Goal: Information Seeking & Learning: Learn about a topic

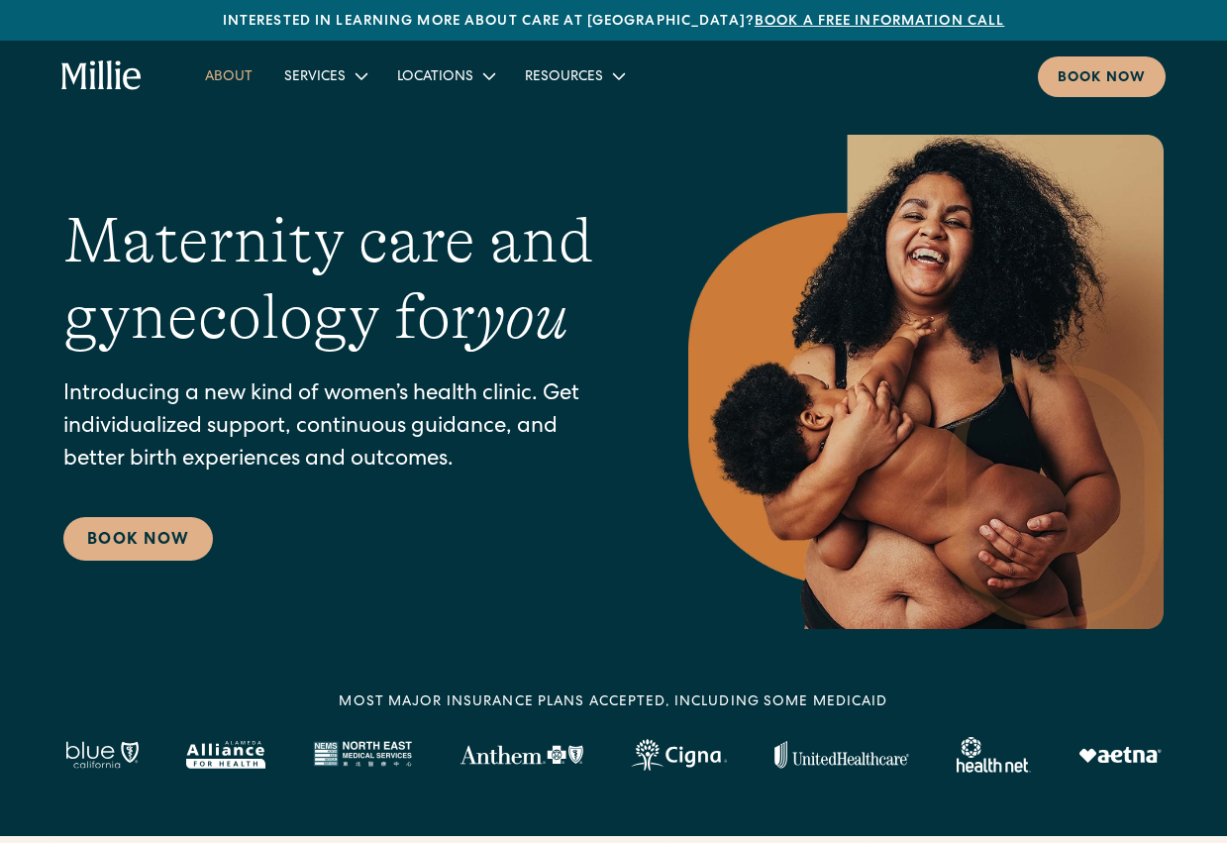
click at [224, 77] on link "About" at bounding box center [228, 75] width 79 height 33
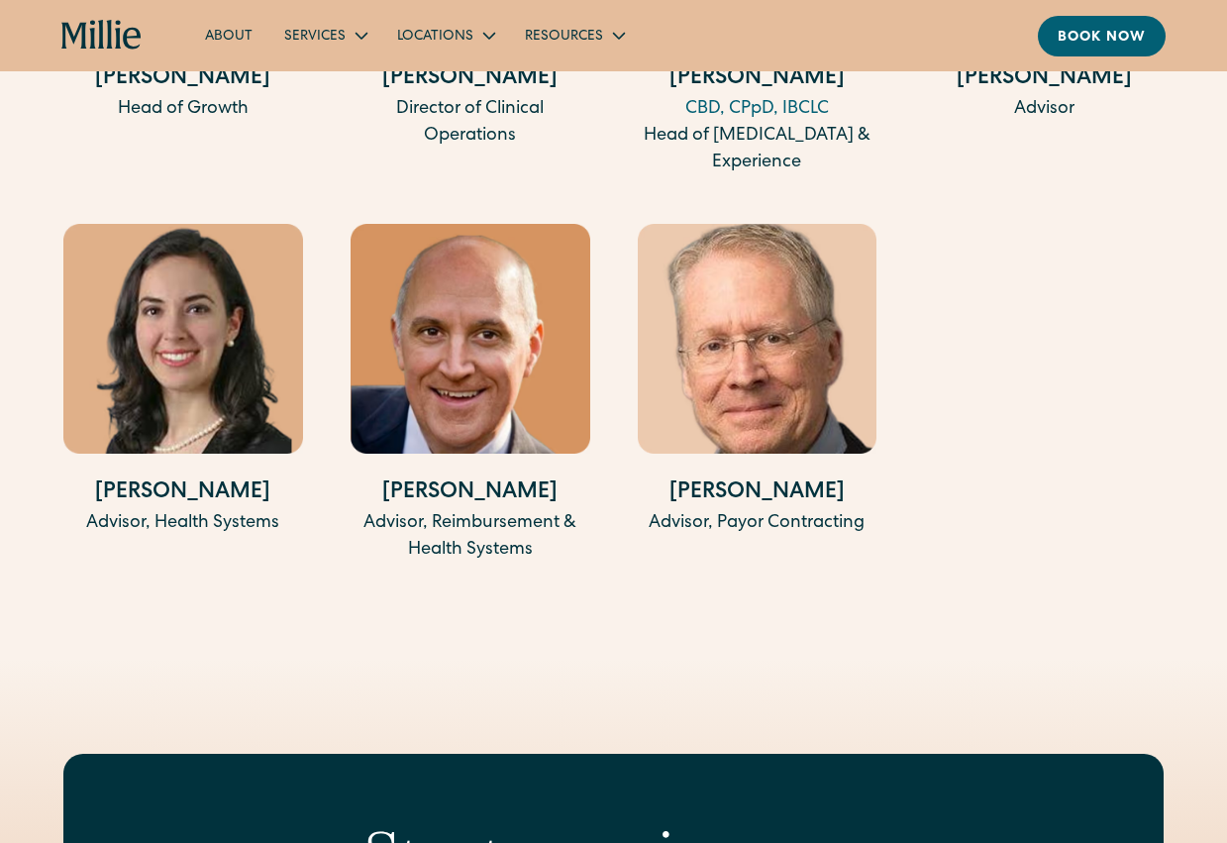
scroll to position [4556, 0]
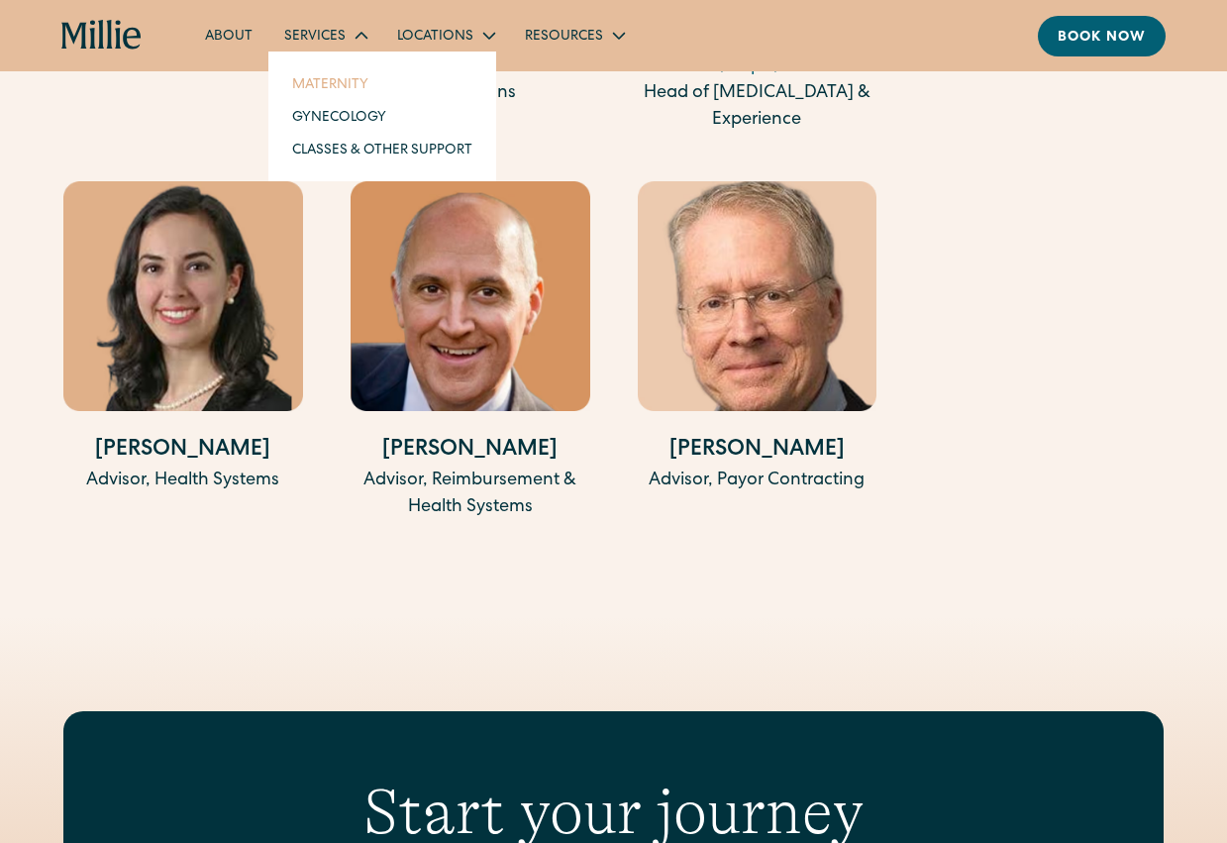
click at [324, 76] on link "Maternity" at bounding box center [382, 83] width 212 height 33
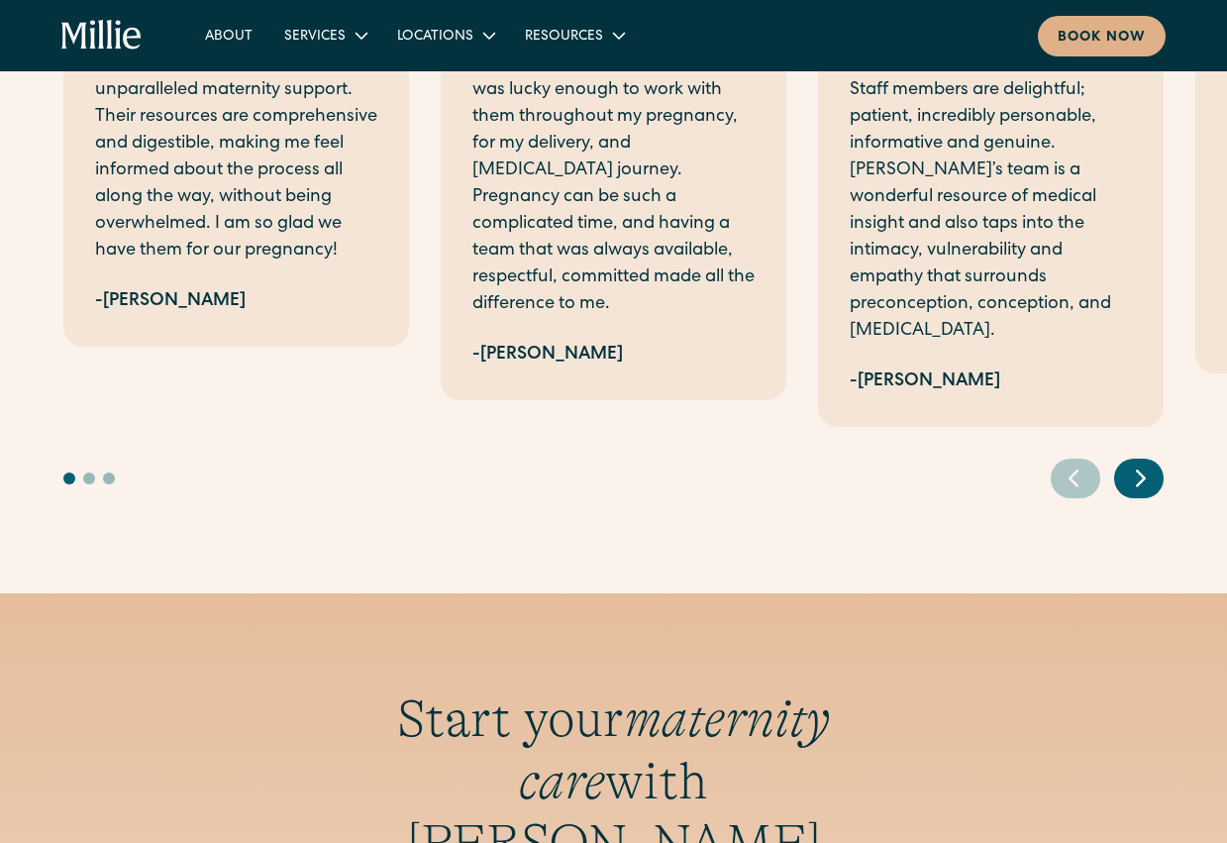
scroll to position [4952, 0]
